Goal: Information Seeking & Learning: Learn about a topic

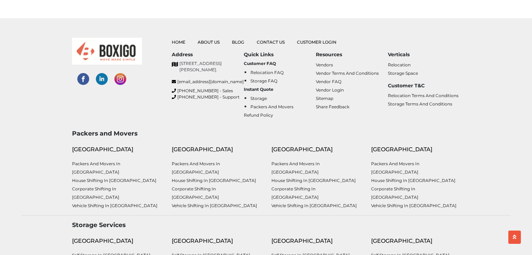
scroll to position [280, 0]
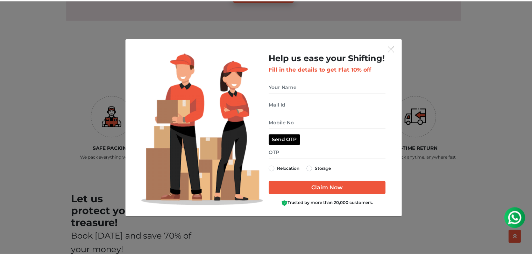
scroll to position [702, 0]
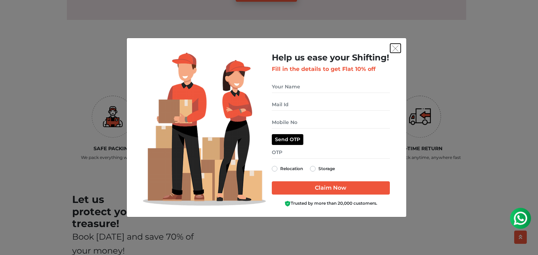
click at [397, 46] on img "get free quote dialog" at bounding box center [395, 48] width 6 height 6
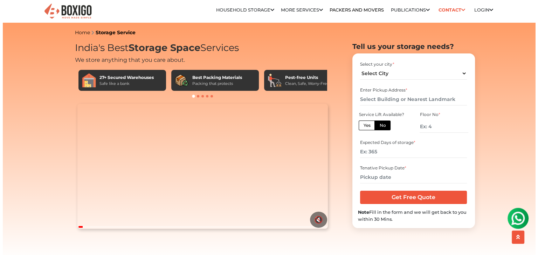
scroll to position [0, 0]
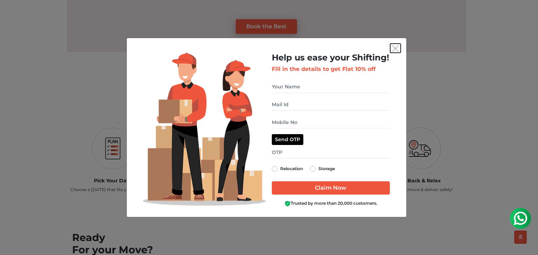
click at [394, 49] on img "get free quote dialog" at bounding box center [395, 48] width 6 height 6
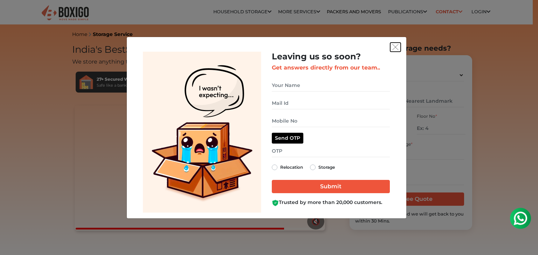
click at [396, 47] on img "get free quote dialog" at bounding box center [395, 47] width 6 height 6
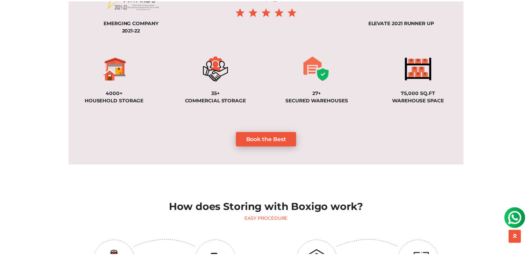
scroll to position [560, 0]
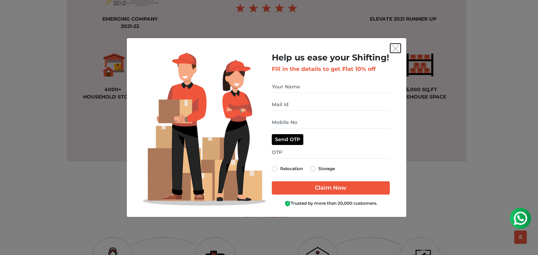
click at [395, 45] on img "get free quote dialog" at bounding box center [395, 48] width 6 height 6
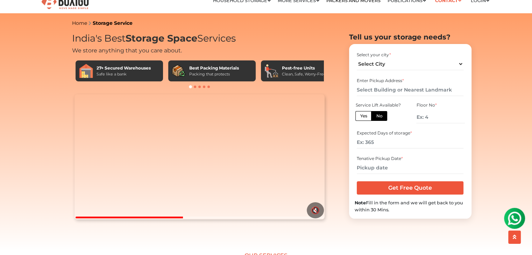
scroll to position [0, 0]
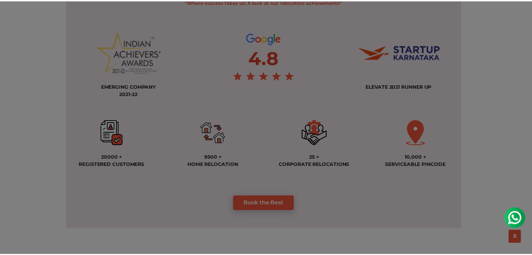
scroll to position [525, 0]
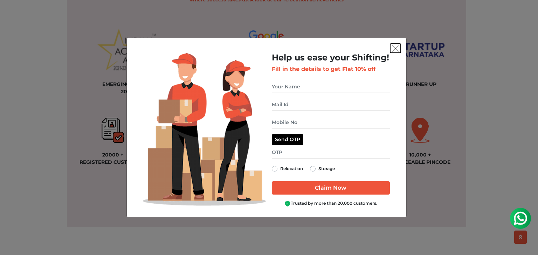
click at [396, 50] on img "get free quote dialog" at bounding box center [395, 48] width 6 height 6
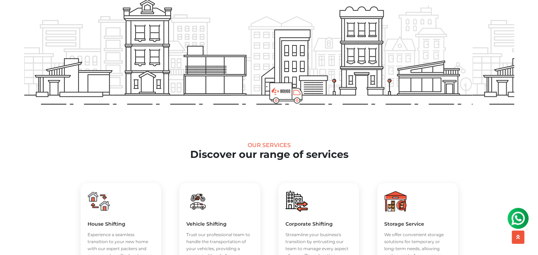
scroll to position [0, 0]
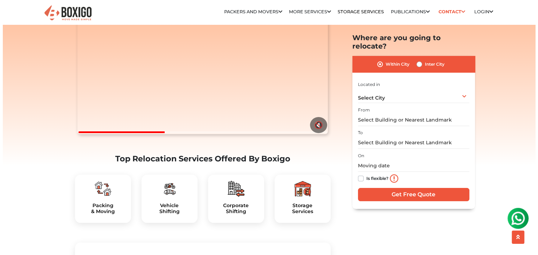
scroll to position [140, 0]
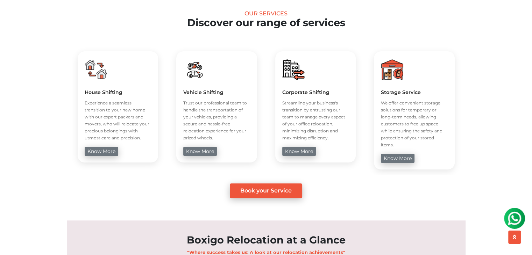
scroll to position [280, 0]
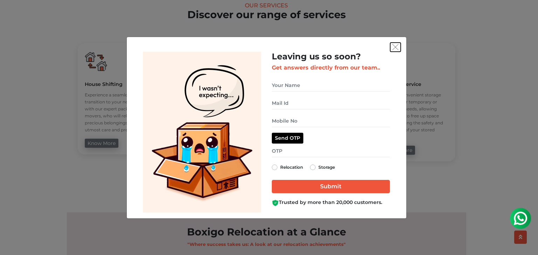
click at [396, 45] on img "get free quote dialog" at bounding box center [395, 47] width 6 height 6
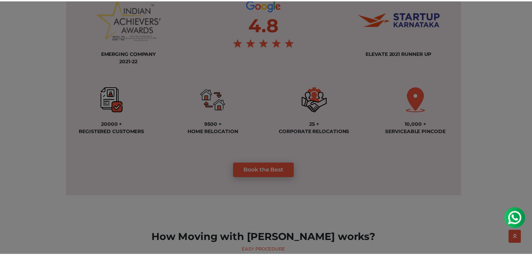
scroll to position [560, 0]
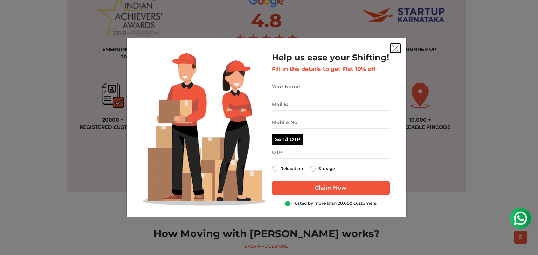
click at [396, 46] on img "get free quote dialog" at bounding box center [395, 48] width 6 height 6
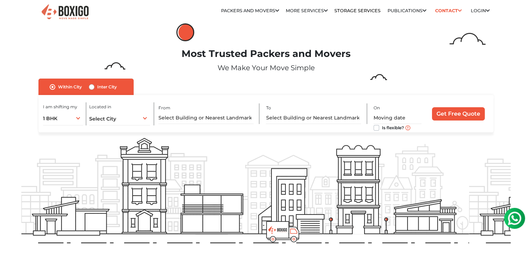
scroll to position [0, 0]
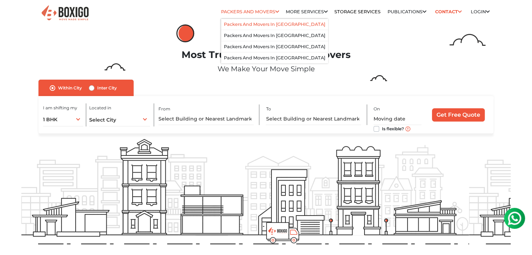
click at [265, 20] on li "Packers and Movers in [GEOGRAPHIC_DATA]" at bounding box center [274, 24] width 107 height 11
click at [261, 24] on link "Packers and Movers in [GEOGRAPHIC_DATA]" at bounding box center [274, 24] width 101 height 5
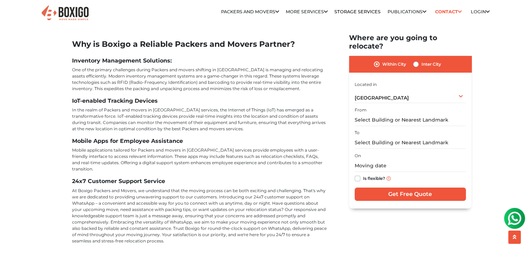
scroll to position [2448, 0]
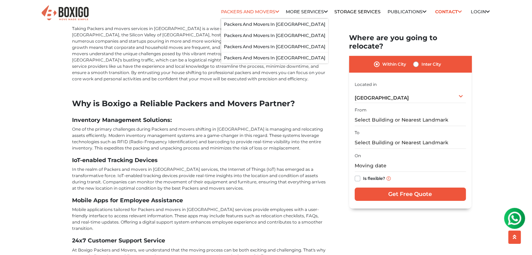
click at [275, 12] on icon at bounding box center [277, 12] width 4 height 5
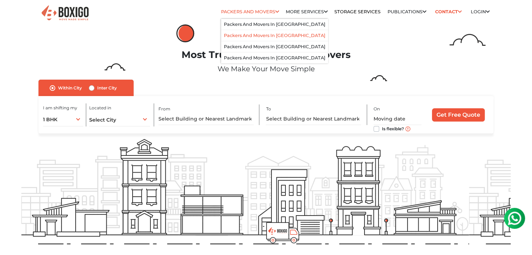
click at [266, 35] on link "Packers and Movers in [GEOGRAPHIC_DATA]" at bounding box center [274, 35] width 101 height 5
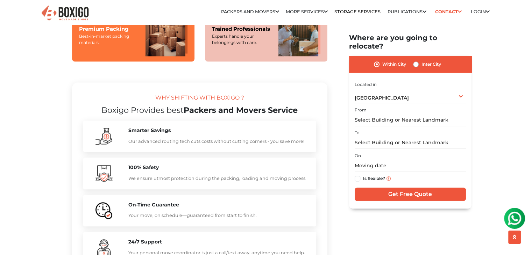
scroll to position [525, 0]
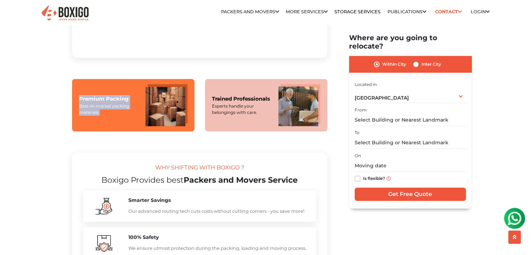
drag, startPoint x: 73, startPoint y: 114, endPoint x: 109, endPoint y: 133, distance: 40.4
click at [109, 132] on div "Premium Packing Best-in-market packing materials." at bounding box center [133, 105] width 122 height 52
copy div "Premium Packing Best-in-market packing materials."
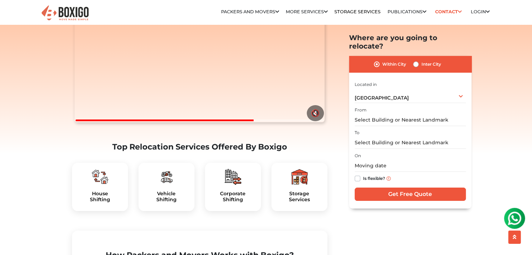
scroll to position [105, 0]
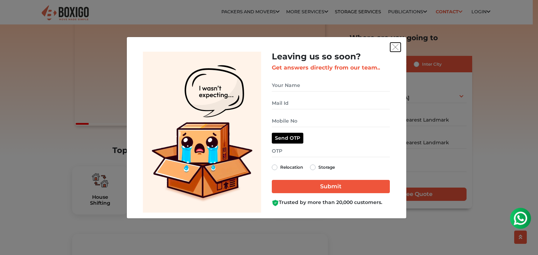
click at [395, 46] on img "get free quote dialog" at bounding box center [395, 47] width 6 height 6
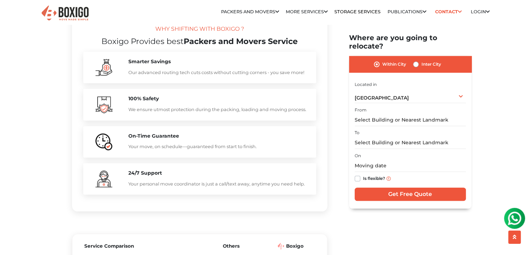
scroll to position [665, 0]
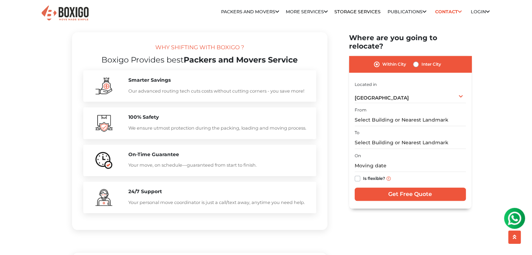
scroll to position [630, 0]
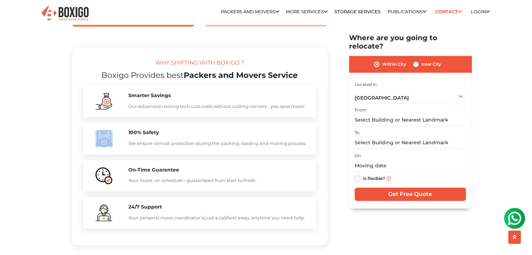
drag, startPoint x: 89, startPoint y: 146, endPoint x: 118, endPoint y: 162, distance: 33.5
click at [118, 147] on div at bounding box center [104, 138] width 38 height 17
copy div
click at [212, 147] on p "We ensure utmost protection during the packing, loading and moving process." at bounding box center [218, 143] width 181 height 7
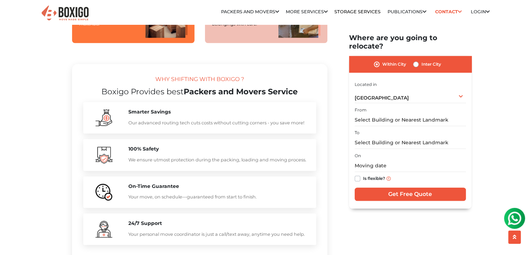
scroll to position [665, 0]
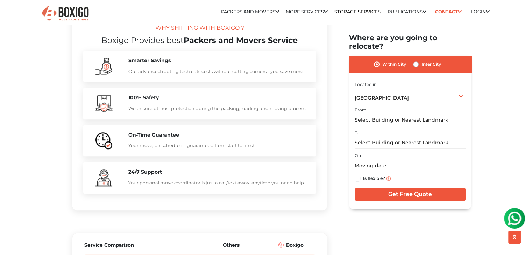
drag, startPoint x: 128, startPoint y: 189, endPoint x: 304, endPoint y: 208, distance: 177.0
click at [304, 194] on div "24/7 Support Your personal move coordinator is just a call/text away, anytime y…" at bounding box center [199, 177] width 233 height 31
copy div "24/7 Support Your personal move coordinator is just a call/text away, anytime y…"
drag, startPoint x: 128, startPoint y: 115, endPoint x: 310, endPoint y: 125, distance: 182.3
click at [310, 112] on div "100% Safety We ensure utmost protection during the packing, loading and moving …" at bounding box center [218, 103] width 191 height 17
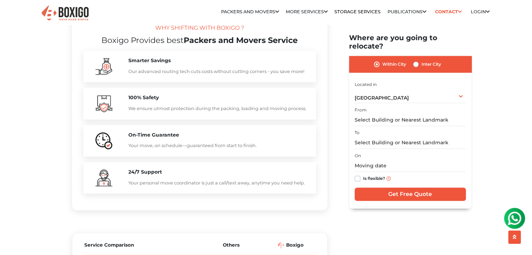
copy div "100% Safety We ensure utmost protection during the packing, loading and moving …"
click at [152, 138] on h5 "On-Time Guarantee" at bounding box center [218, 135] width 181 height 6
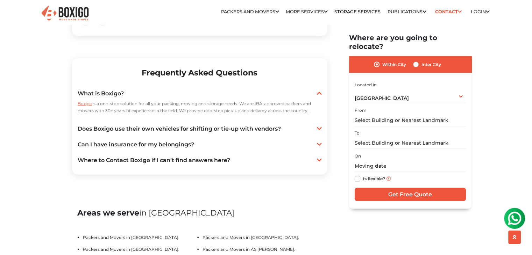
scroll to position [1289, 0]
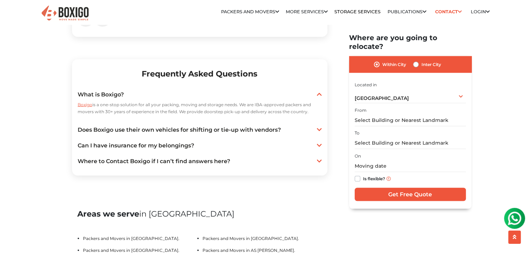
click at [320, 97] on icon at bounding box center [319, 94] width 5 height 6
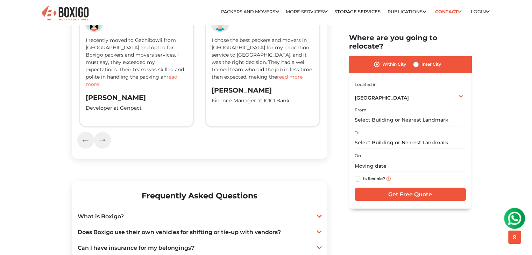
scroll to position [1272, 0]
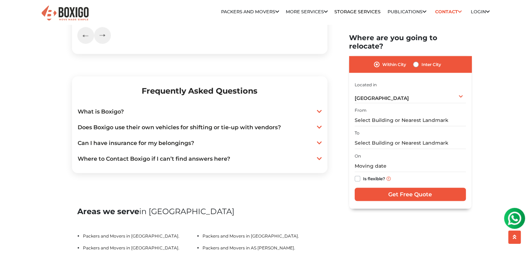
click at [153, 116] on link "What is Boxigo?" at bounding box center [200, 111] width 244 height 8
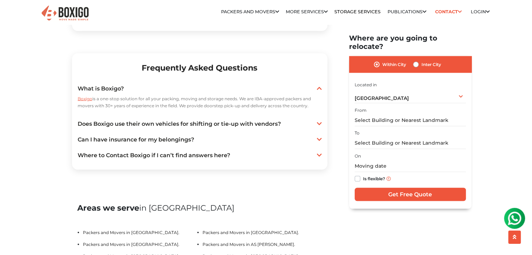
scroll to position [1307, 0]
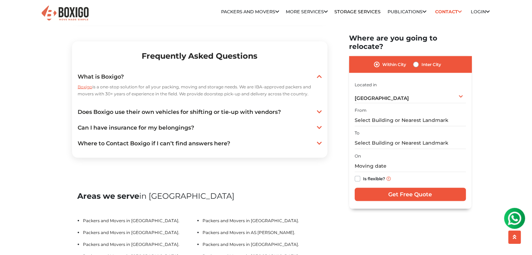
click at [216, 116] on link "Does Boxigo use their own vehicles for shifting or tie-up with vendors?" at bounding box center [200, 112] width 244 height 8
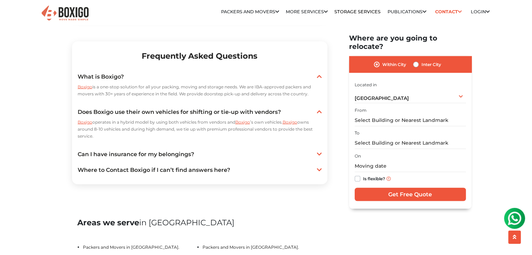
click at [319, 157] on icon at bounding box center [319, 154] width 5 height 6
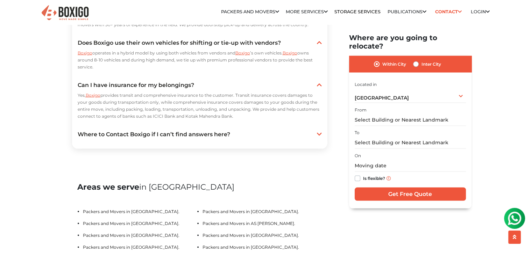
scroll to position [1377, 0]
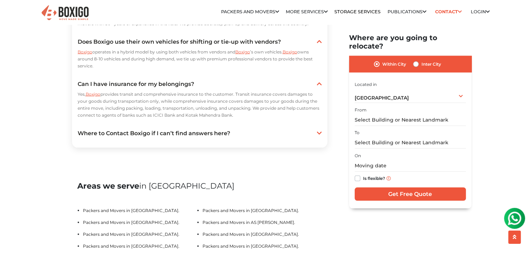
click at [189, 138] on link "Where to Contact Boxigo if I can’t find answers here?" at bounding box center [200, 133] width 244 height 8
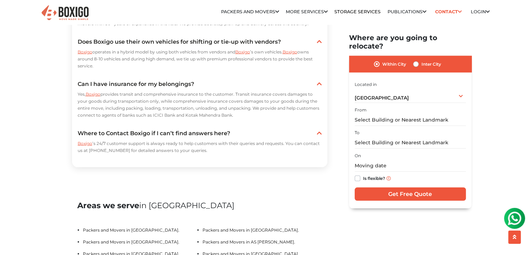
click at [318, 136] on icon at bounding box center [319, 134] width 5 height 6
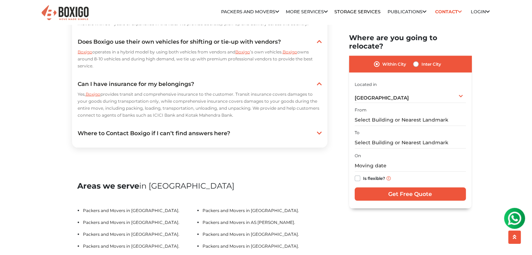
click at [319, 87] on icon at bounding box center [319, 84] width 5 height 6
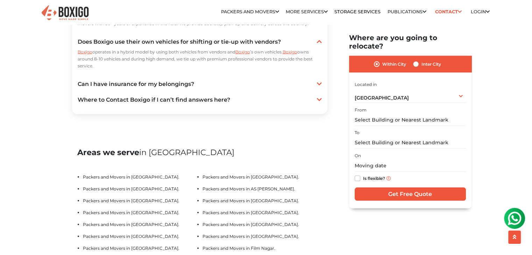
click at [319, 44] on icon at bounding box center [319, 42] width 5 height 6
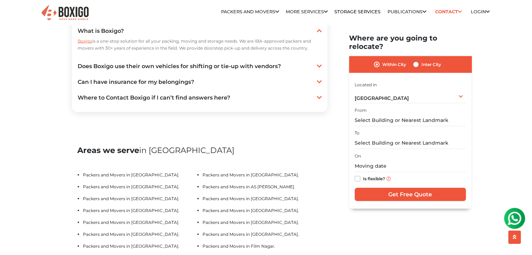
scroll to position [1342, 0]
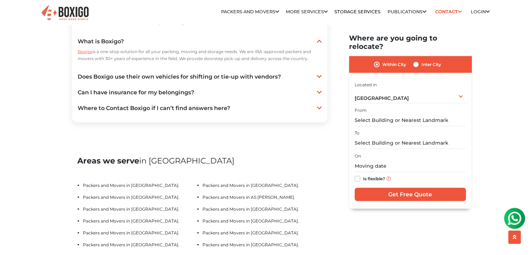
click at [319, 44] on icon at bounding box center [319, 41] width 5 height 6
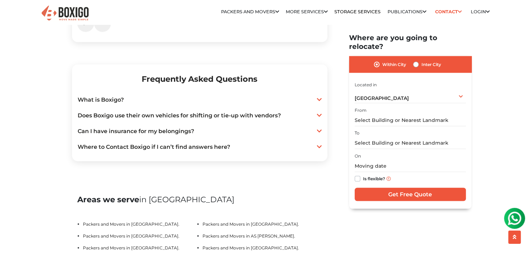
scroll to position [1272, 0]
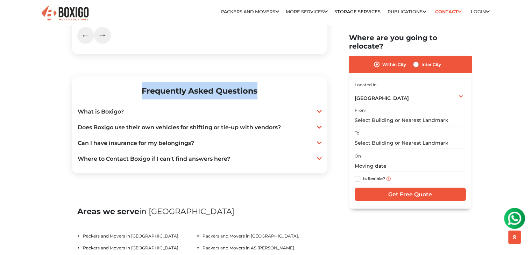
drag, startPoint x: 138, startPoint y: 103, endPoint x: 259, endPoint y: 103, distance: 121.8
click at [259, 99] on h2 "Frequently Asked Questions" at bounding box center [200, 90] width 244 height 17
copy h2 "Frequently Asked Questions"
click at [318, 116] on div at bounding box center [319, 111] width 5 height 8
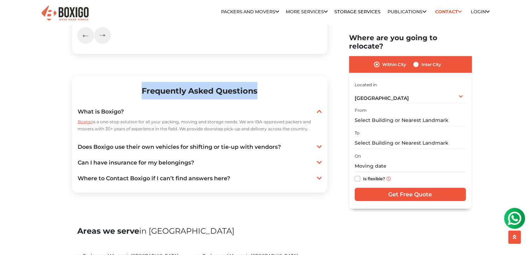
drag, startPoint x: 76, startPoint y: 160, endPoint x: 283, endPoint y: 159, distance: 206.8
click at [283, 159] on section "Frequently Asked Questions What is Boxigo? Boxigo is a one-stop solution for al…" at bounding box center [199, 134] width 255 height 117
copy link "Does Boxigo use their own vehicles for shifting or tie-up with vendors?"
click at [320, 149] on icon at bounding box center [319, 147] width 5 height 6
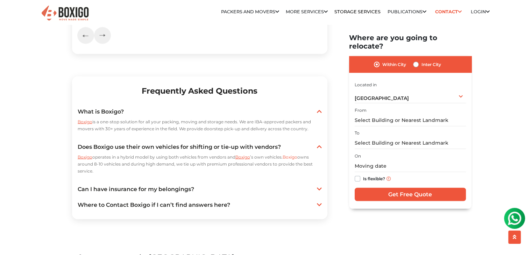
click at [154, 173] on p "Boxigo operates in a hybrid model by using both vehicles from vendors and Boxig…" at bounding box center [200, 164] width 244 height 21
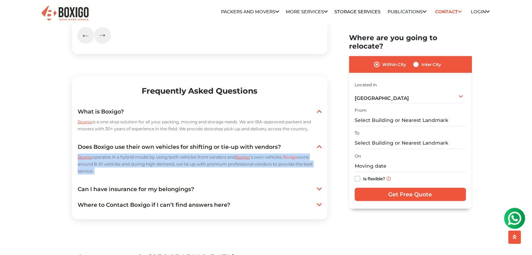
click at [154, 173] on p "Boxigo operates in a hybrid model by using both vehicles from vendors and Boxig…" at bounding box center [200, 164] width 244 height 21
copy div "Boxigo operates in a hybrid model by using both vehicles from vendors and Boxig…"
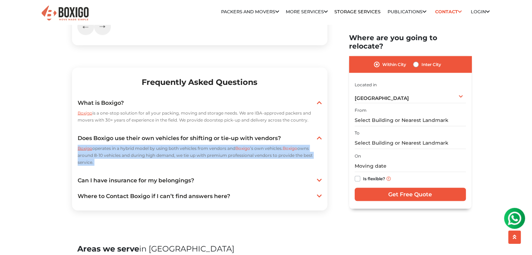
scroll to position [1342, 0]
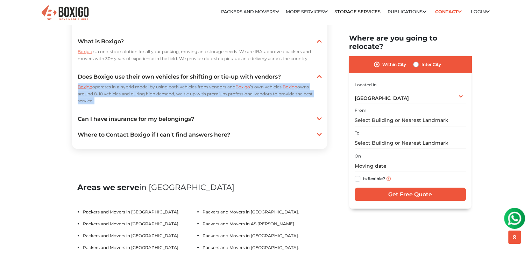
click at [317, 122] on icon at bounding box center [319, 119] width 5 height 6
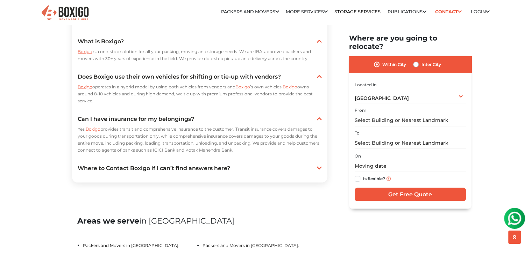
click at [231, 154] on p "Yes, Boxigo provides transit and comprehensive insurance to the customer. Trans…" at bounding box center [200, 140] width 244 height 28
drag, startPoint x: 233, startPoint y: 163, endPoint x: 63, endPoint y: 130, distance: 173.9
click at [63, 130] on div "Home Packers and Movers [GEOGRAPHIC_DATA] Packers and Movers in [GEOGRAPHIC_DAT…" at bounding box center [266, 206] width 532 height 3037
copy div "Can I have insurance for my belongings? Yes, Boxigo provides transit and compre…"
drag, startPoint x: 77, startPoint y: 182, endPoint x: 244, endPoint y: 181, distance: 166.9
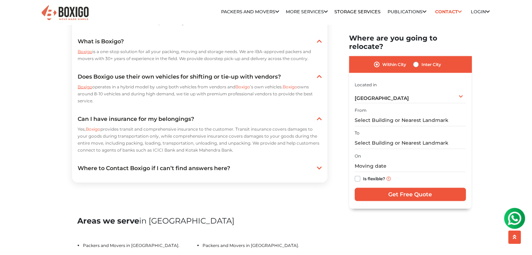
click at [244, 181] on section "Frequently Asked Questions What is Boxigo? Boxigo is a one-stop solution for al…" at bounding box center [199, 94] width 255 height 177
copy link "Where to Contact Boxigo if I can’t find answers here?"
click at [316, 173] on link "Where to Contact Boxigo if I can’t find answers here?" at bounding box center [200, 168] width 244 height 8
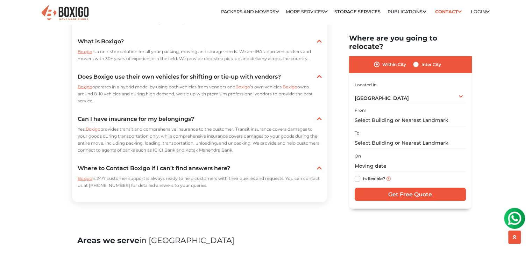
click at [140, 189] on p "Boxigo ’s 24/7 customer support is always ready to help customers with their qu…" at bounding box center [200, 182] width 244 height 14
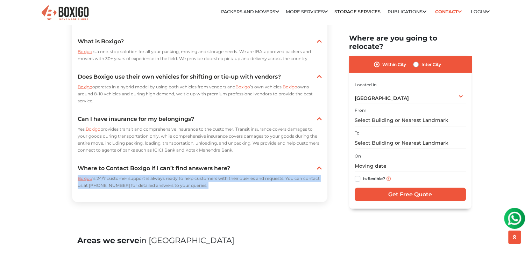
click at [140, 189] on p "Boxigo ’s 24/7 customer support is always ready to help customers with their qu…" at bounding box center [200, 182] width 244 height 14
copy div "Boxigo ’s 24/7 customer support is always ready to help customers with their qu…"
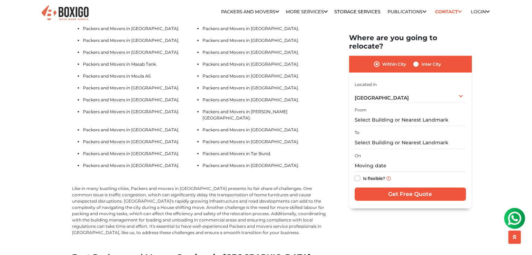
scroll to position [1727, 0]
